Goal: Transaction & Acquisition: Purchase product/service

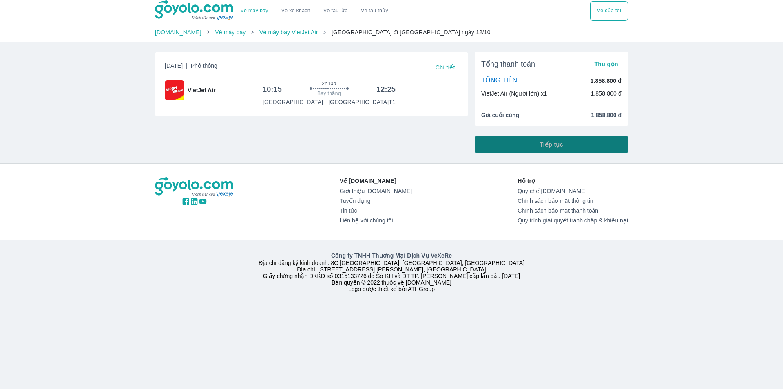
click at [535, 144] on button "Tiếp tục" at bounding box center [551, 144] width 153 height 18
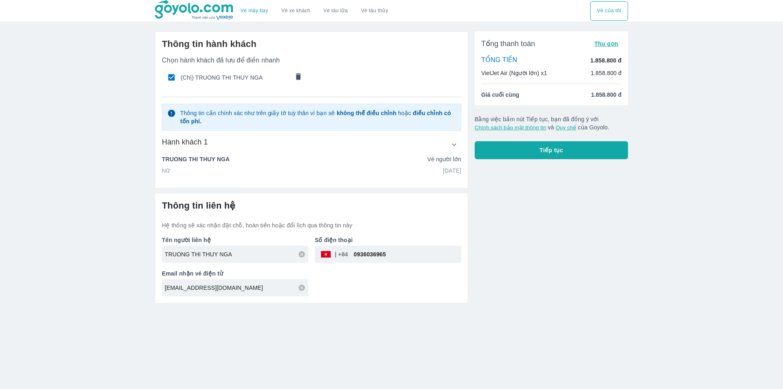
click at [294, 75] on icon "comments" at bounding box center [298, 76] width 9 height 9
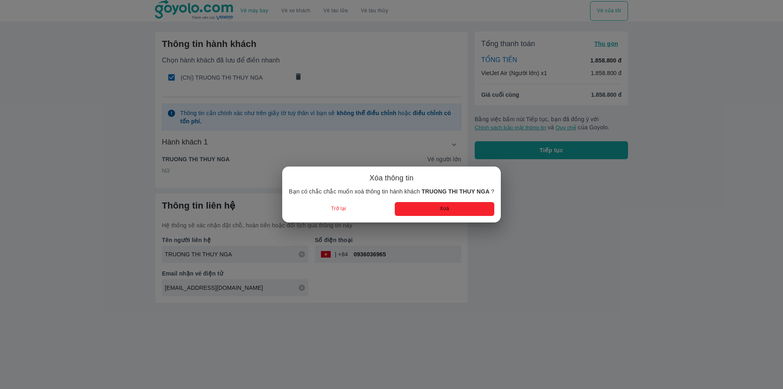
click at [408, 204] on button "Xoá" at bounding box center [444, 208] width 99 height 13
radio input "false"
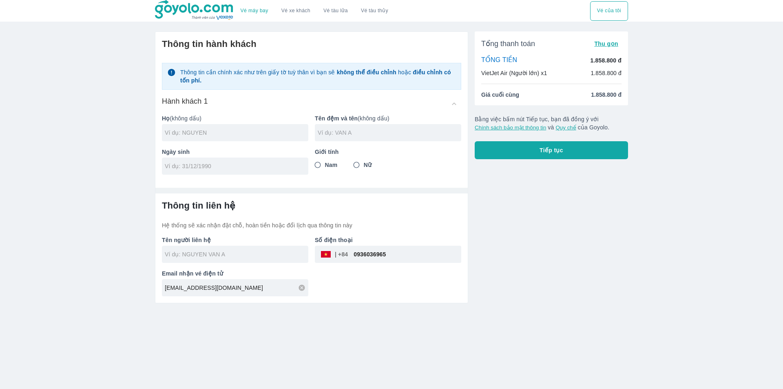
click at [347, 132] on input "text" at bounding box center [390, 132] width 144 height 8
paste input "THI THU HAI"
type input "THI THU HAI"
click at [233, 143] on div "Ngày sinh" at bounding box center [231, 157] width 153 height 33
click at [226, 139] on div at bounding box center [235, 132] width 146 height 17
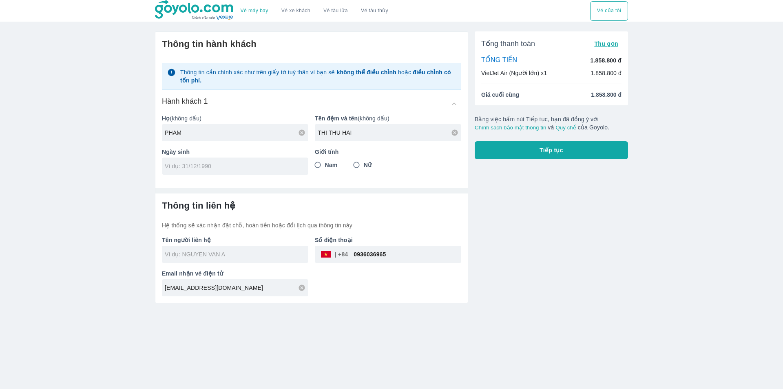
type input "PHAM"
click at [179, 167] on input "tel" at bounding box center [232, 166] width 135 height 8
type input "22/09/1987"
click at [358, 165] on input "Nữ" at bounding box center [356, 164] width 15 height 15
radio input "true"
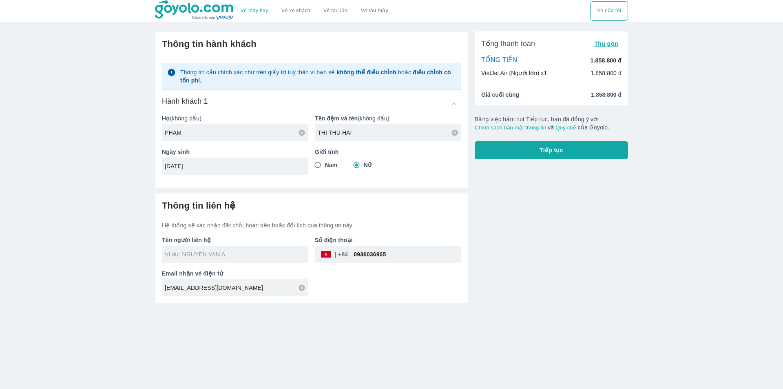
click at [578, 227] on div "Tổng thanh toán Thu gọn TỔNG TIỀN 1.858.800 đ VietJet Air (Người lớn) x1 1.858.…" at bounding box center [548, 164] width 160 height 278
type input "PHAM THI THU HAI"
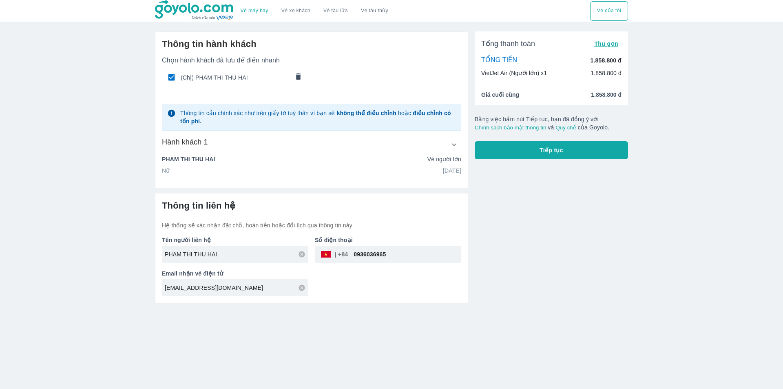
click at [363, 254] on input "0936036965" at bounding box center [404, 254] width 113 height 20
paste input "tel"
drag, startPoint x: 377, startPoint y: 257, endPoint x: 63, endPoint y: 321, distance: 320.8
click at [371, 263] on input "tel" at bounding box center [404, 254] width 113 height 20
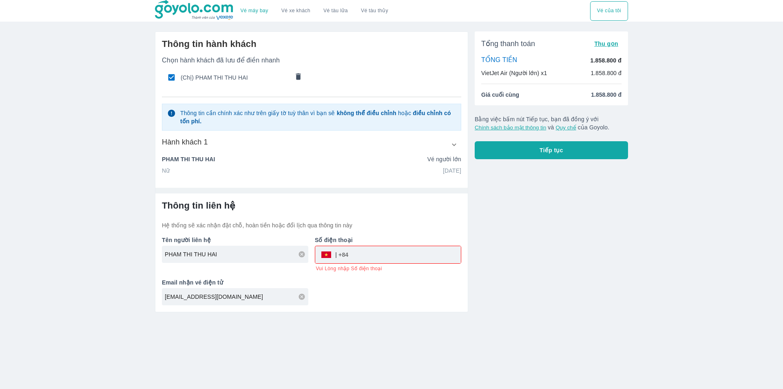
click at [395, 257] on input "tel" at bounding box center [404, 255] width 113 height 20
paste input "0855039479"
type input "0855039479"
click at [546, 150] on span "Tiếp tục" at bounding box center [551, 150] width 24 height 8
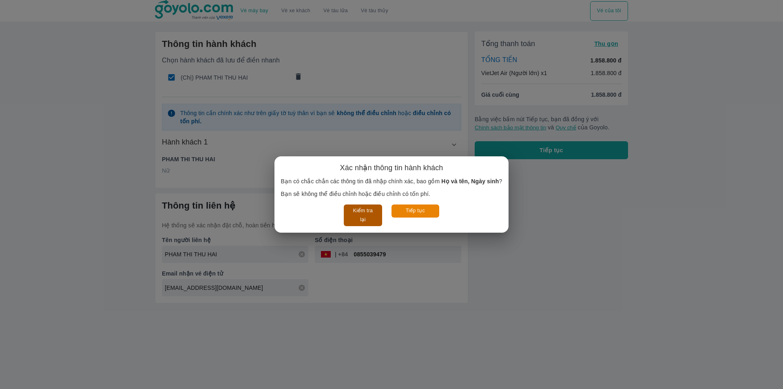
drag, startPoint x: 409, startPoint y: 215, endPoint x: 360, endPoint y: 225, distance: 49.9
click at [409, 215] on button "Tiếp tục" at bounding box center [415, 210] width 48 height 13
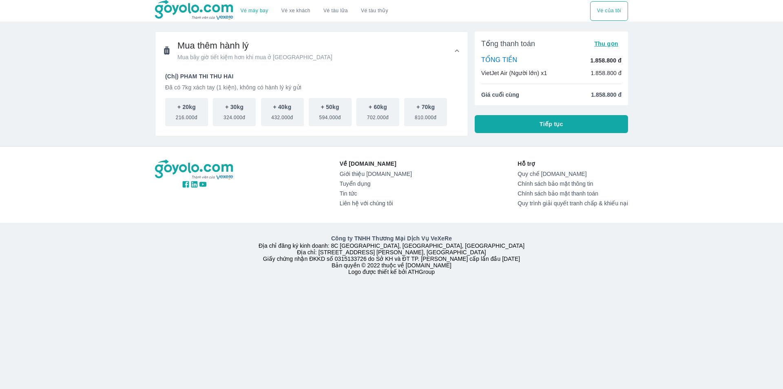
click at [517, 125] on button "Tiếp tục" at bounding box center [551, 124] width 153 height 18
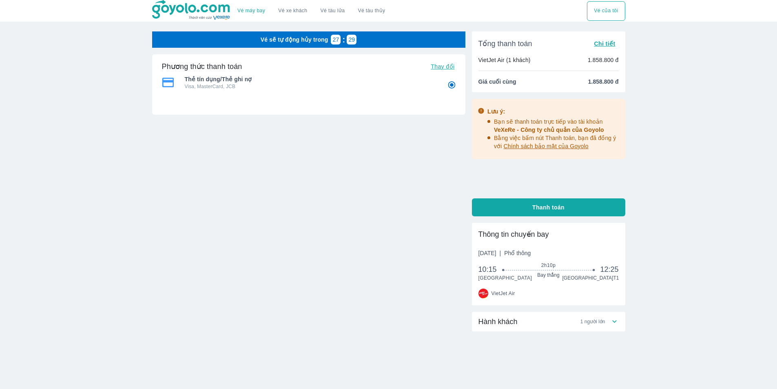
click at [438, 65] on span "Thay đổi" at bounding box center [443, 66] width 24 height 7
radio input "false"
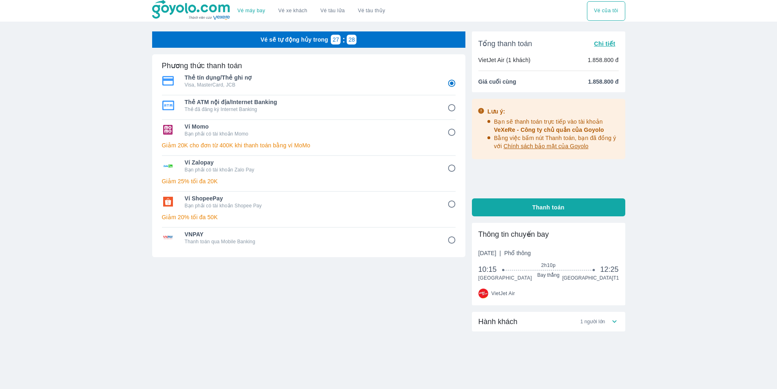
click at [201, 201] on span "Ví ShopeePay" at bounding box center [310, 198] width 251 height 8
radio input "false"
radio input "true"
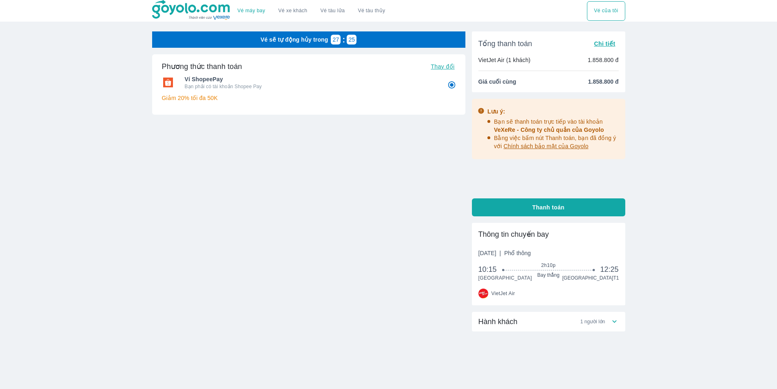
click at [515, 203] on button "Thanh toán" at bounding box center [548, 207] width 153 height 18
radio input "false"
